Goal: Information Seeking & Learning: Learn about a topic

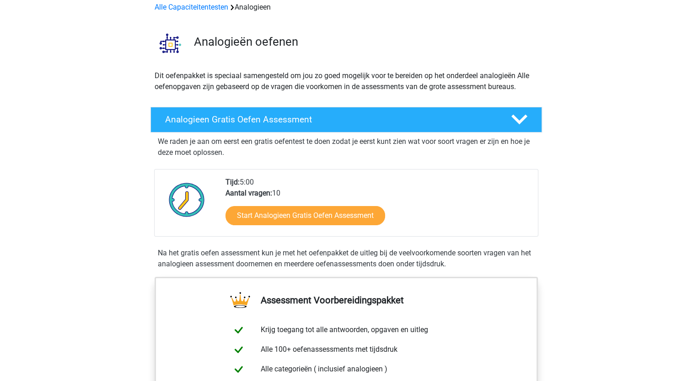
scroll to position [91, 0]
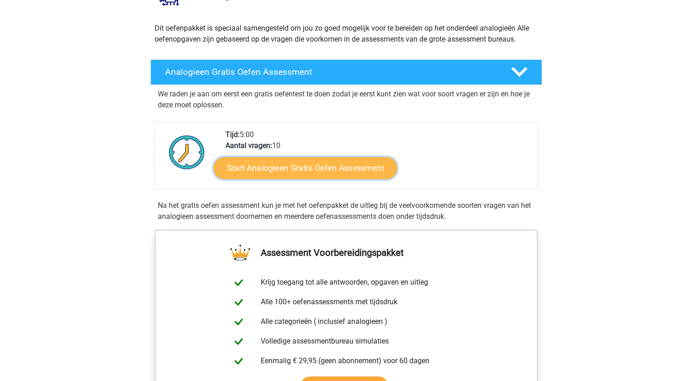
click at [324, 171] on link "Start Analogieen Gratis Oefen Assessment" at bounding box center [304, 168] width 183 height 22
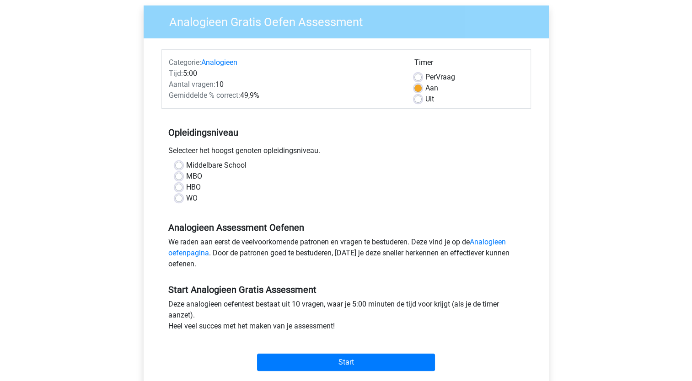
scroll to position [91, 0]
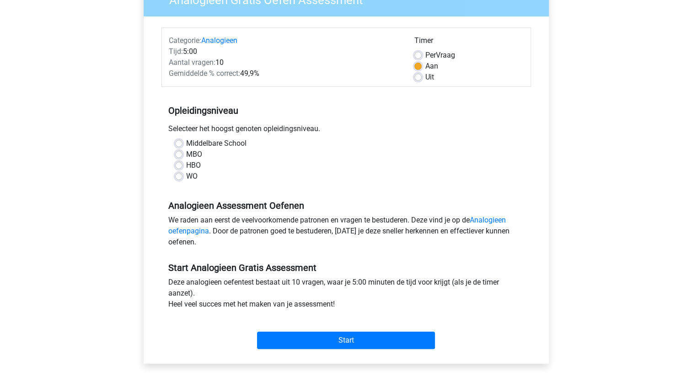
click at [186, 179] on label "WO" at bounding box center [191, 176] width 11 height 11
click at [176, 179] on input "WO" at bounding box center [178, 175] width 7 height 9
radio input "true"
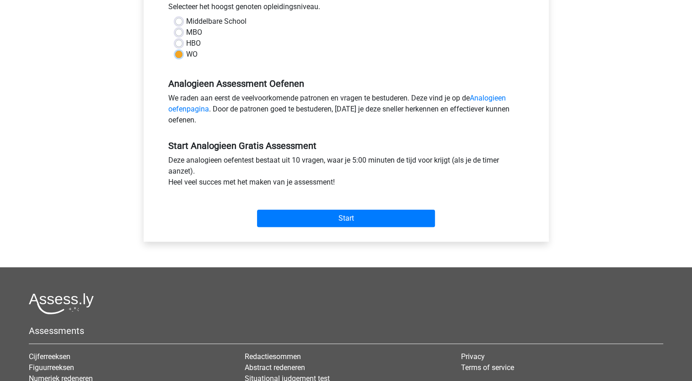
scroll to position [229, 0]
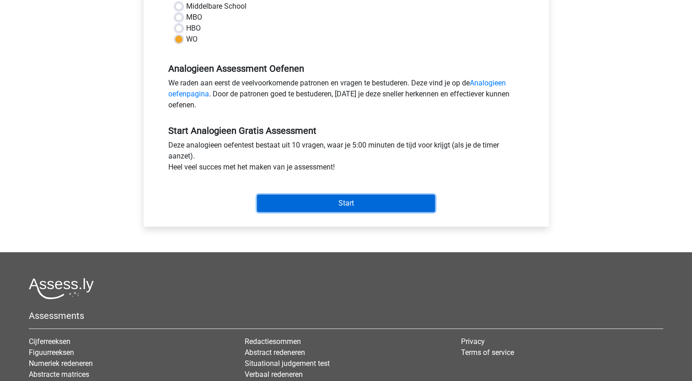
click at [347, 202] on input "Start" at bounding box center [346, 203] width 178 height 17
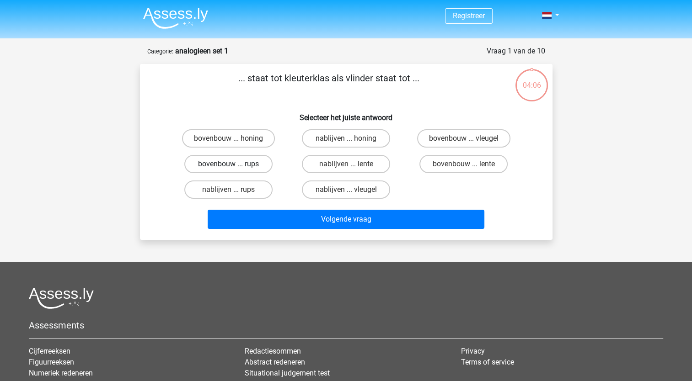
click at [215, 163] on label "bovenbouw ... rups" at bounding box center [228, 164] width 88 height 18
click at [228, 164] on input "bovenbouw ... rups" at bounding box center [231, 167] width 6 height 6
radio input "true"
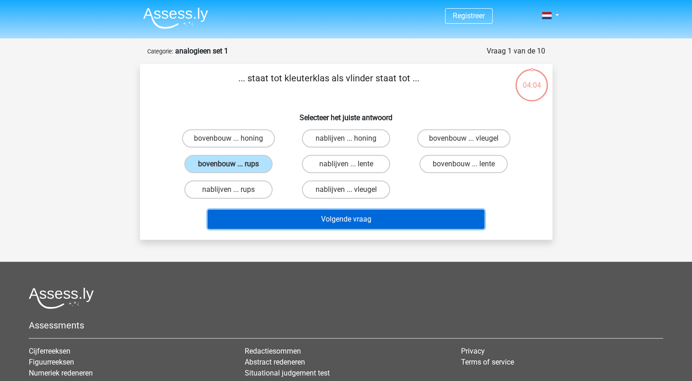
click at [349, 221] on button "Volgende vraag" at bounding box center [346, 219] width 277 height 19
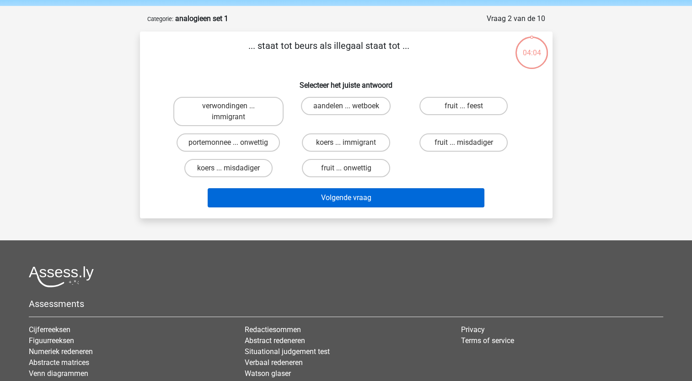
scroll to position [46, 0]
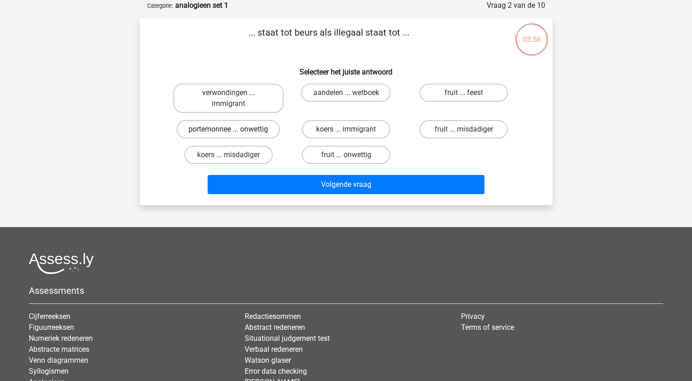
click at [258, 130] on label "portemonnee ... onwettig" at bounding box center [227, 129] width 103 height 18
click at [234, 130] on input "portemonnee ... onwettig" at bounding box center [231, 132] width 6 height 6
radio input "true"
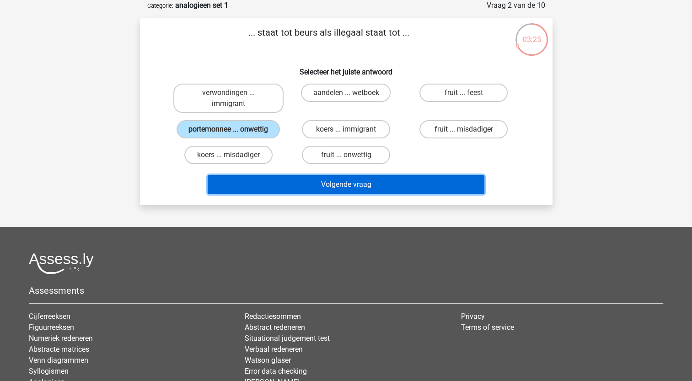
click at [337, 190] on button "Volgende vraag" at bounding box center [346, 184] width 277 height 19
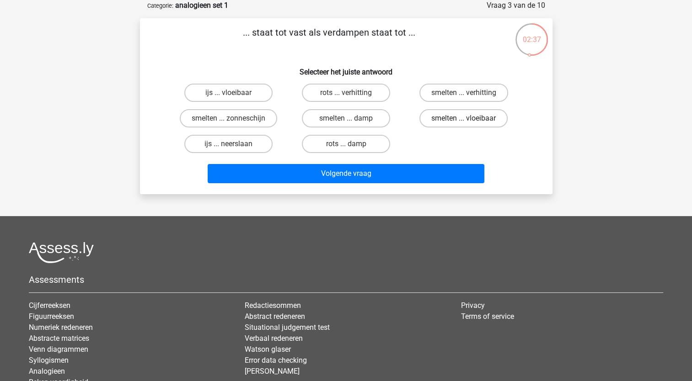
click at [443, 120] on label "smelten ... vloeibaar" at bounding box center [463, 118] width 88 height 18
click at [463, 120] on input "smelten ... vloeibaar" at bounding box center [466, 121] width 6 height 6
radio input "true"
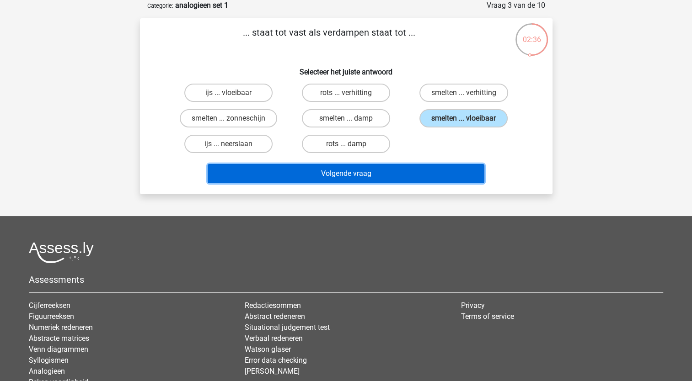
click at [391, 169] on button "Volgende vraag" at bounding box center [346, 173] width 277 height 19
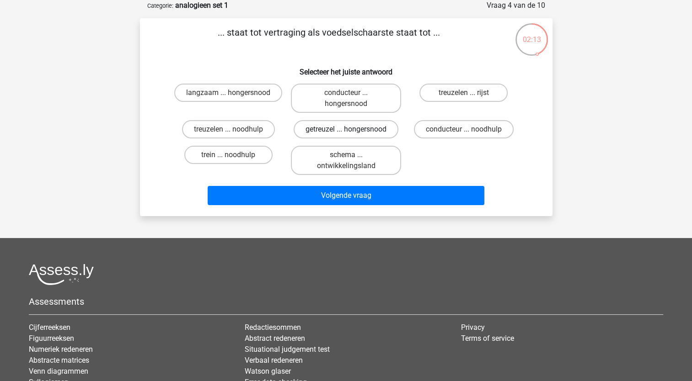
click at [379, 131] on label "getreuzel ... hongersnood" at bounding box center [345, 129] width 105 height 18
click at [351, 131] on input "getreuzel ... hongersnood" at bounding box center [349, 132] width 6 height 6
radio input "true"
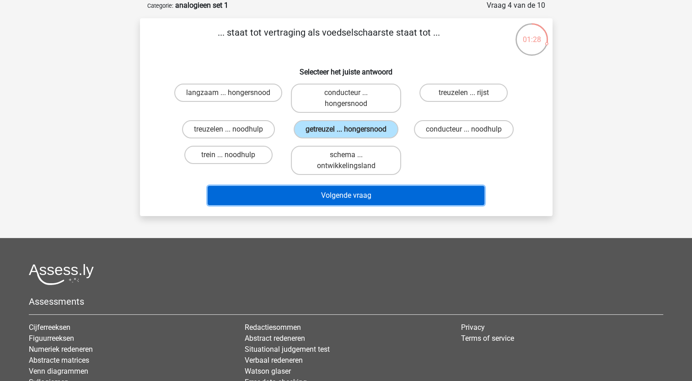
click at [331, 195] on button "Volgende vraag" at bounding box center [346, 195] width 277 height 19
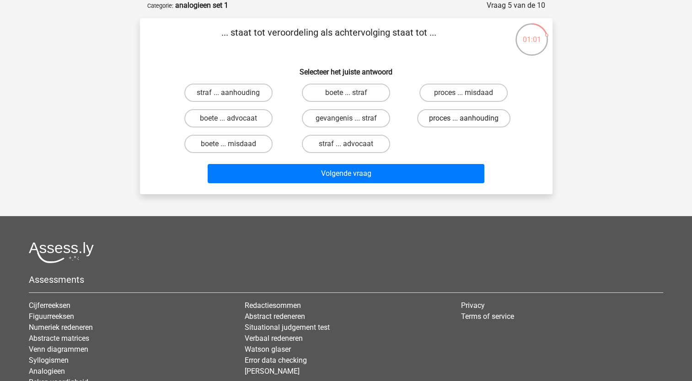
click at [440, 118] on label "proces ... aanhouding" at bounding box center [463, 118] width 93 height 18
click at [463, 118] on input "proces ... aanhouding" at bounding box center [466, 121] width 6 height 6
radio input "true"
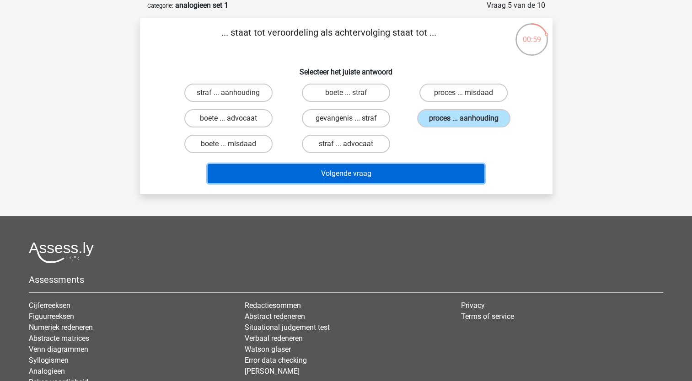
click at [328, 172] on button "Volgende vraag" at bounding box center [346, 173] width 277 height 19
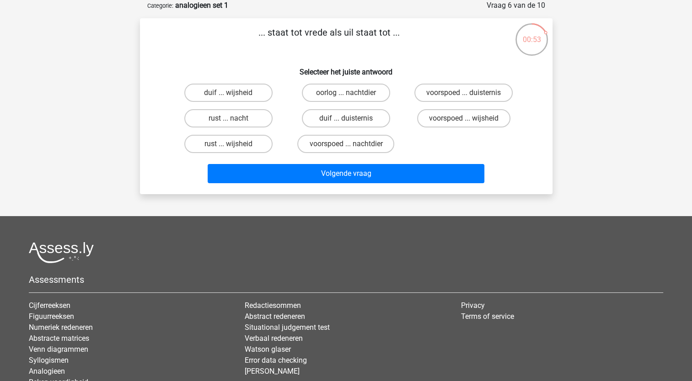
click at [230, 93] on input "duif ... wijsheid" at bounding box center [231, 96] width 6 height 6
radio input "true"
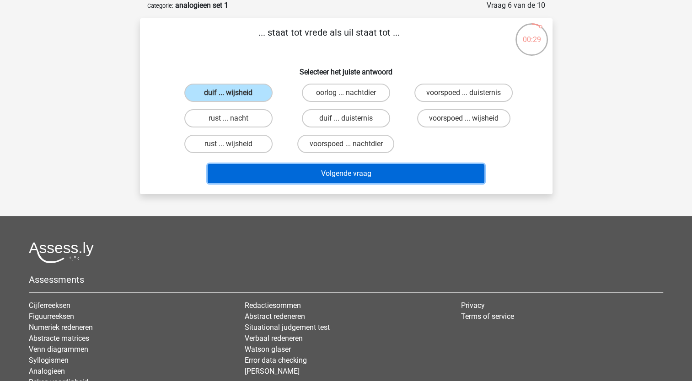
click at [401, 171] on button "Volgende vraag" at bounding box center [346, 173] width 277 height 19
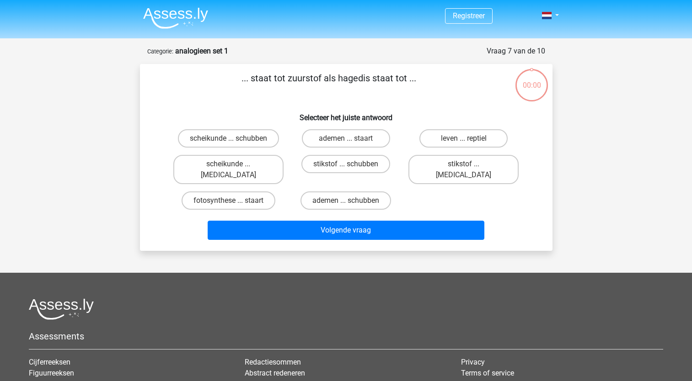
scroll to position [46, 0]
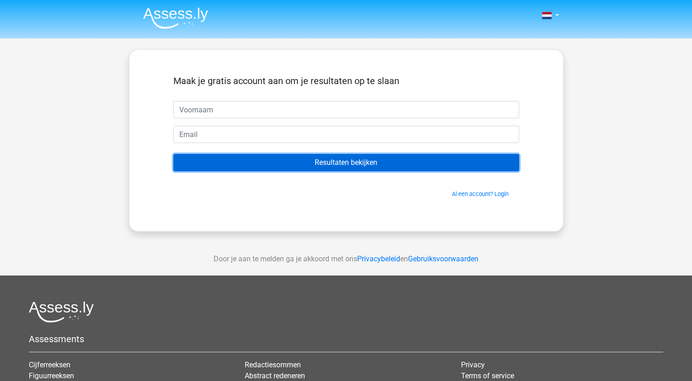
click at [377, 164] on input "Resultaten bekijken" at bounding box center [346, 162] width 346 height 17
